Goal: Information Seeking & Learning: Learn about a topic

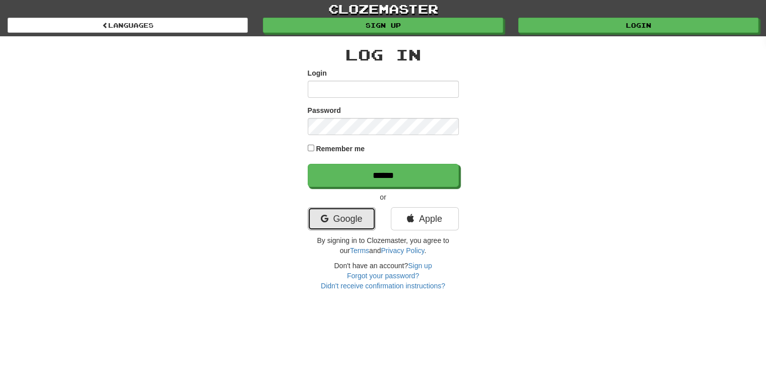
click at [323, 223] on link "Google" at bounding box center [342, 218] width 68 height 23
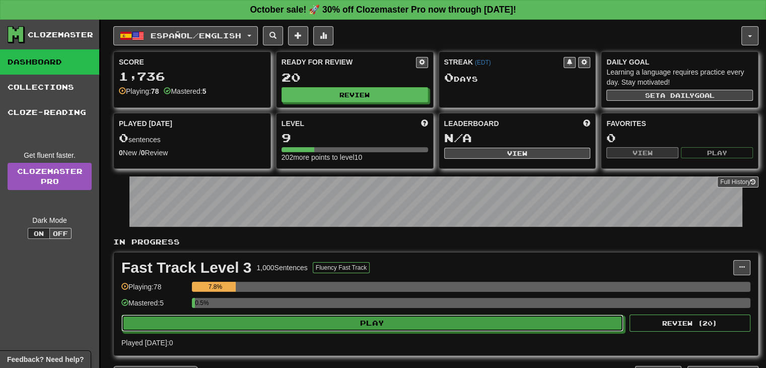
click at [409, 322] on button "Play" at bounding box center [372, 322] width 502 height 17
select select "**"
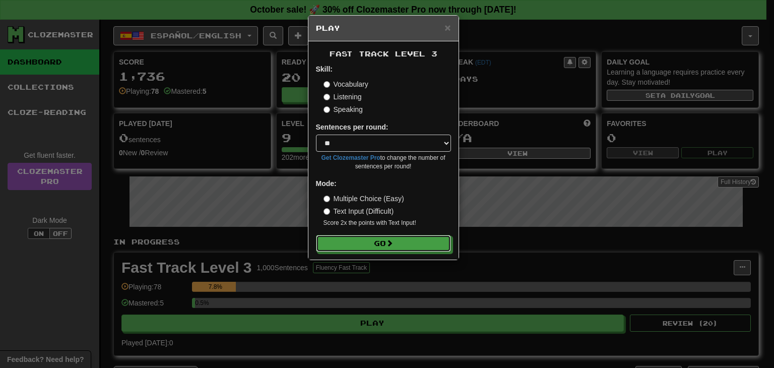
click at [412, 245] on button "Go" at bounding box center [383, 243] width 135 height 17
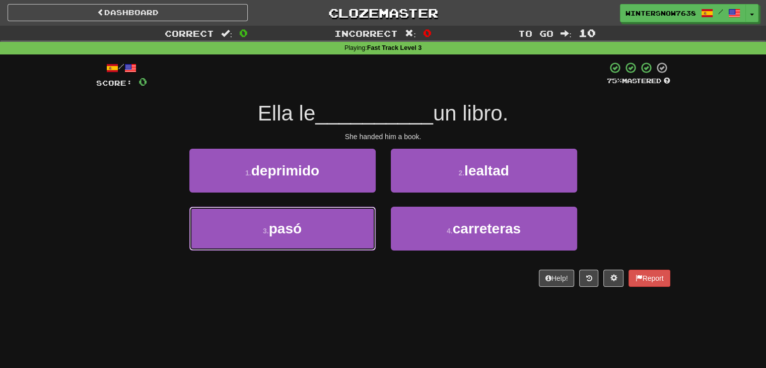
click at [349, 244] on button "3 . pasó" at bounding box center [282, 229] width 186 height 44
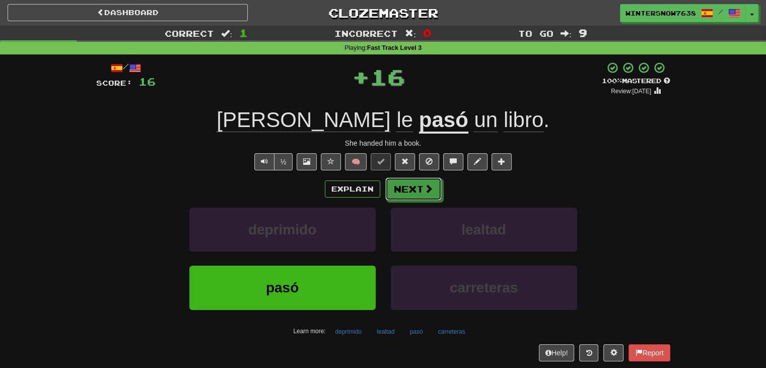
click at [414, 187] on button "Next" at bounding box center [413, 188] width 56 height 23
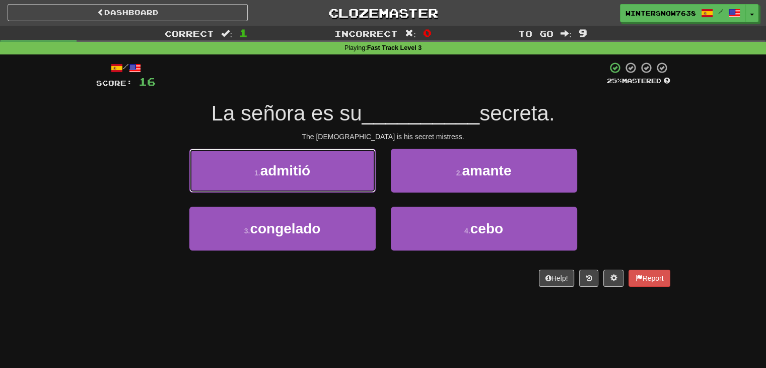
click at [368, 178] on button "1 . admitió" at bounding box center [282, 171] width 186 height 44
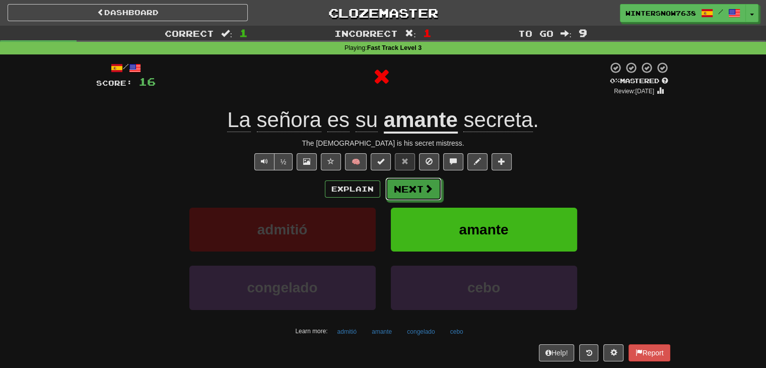
click at [413, 182] on button "Next" at bounding box center [413, 188] width 56 height 23
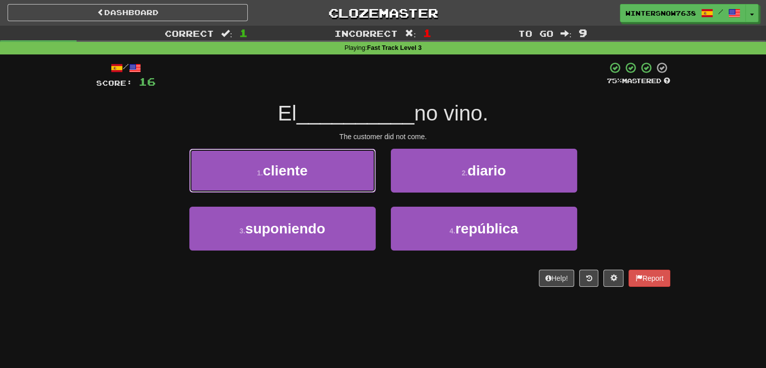
click at [359, 186] on button "1 . cliente" at bounding box center [282, 171] width 186 height 44
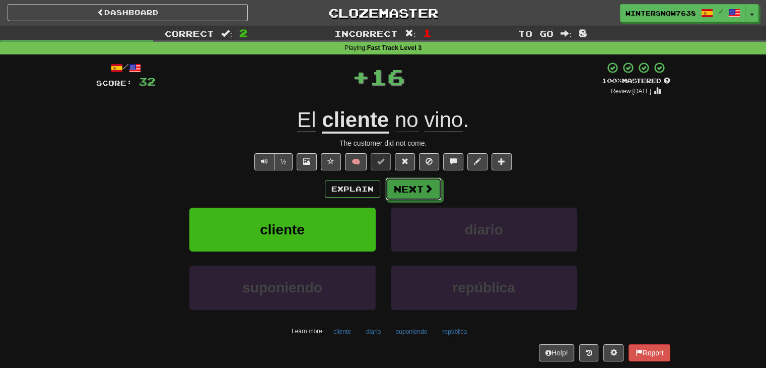
click at [415, 194] on button "Next" at bounding box center [413, 188] width 56 height 23
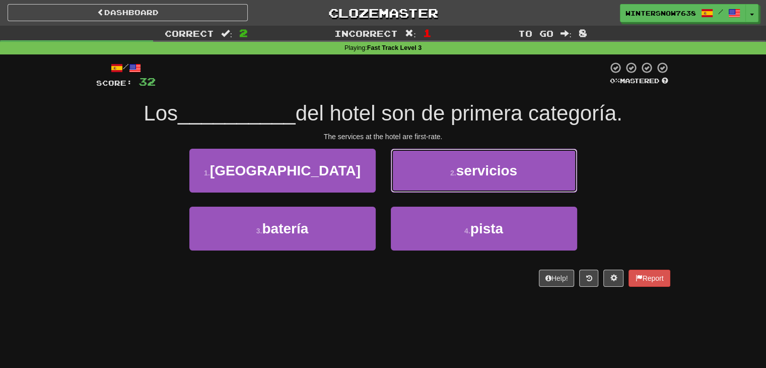
click at [433, 181] on button "2 . servicios" at bounding box center [484, 171] width 186 height 44
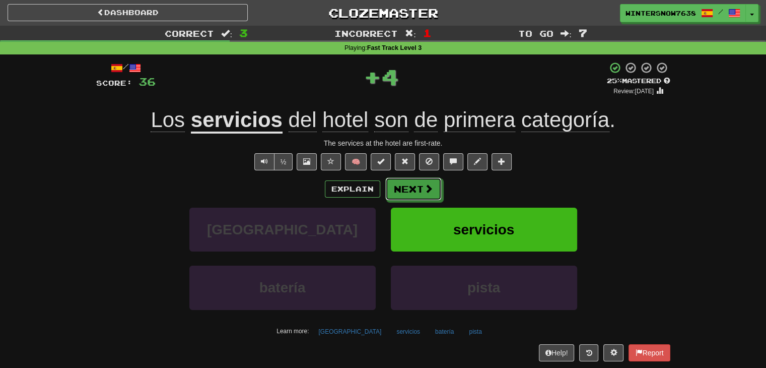
click at [431, 196] on button "Next" at bounding box center [413, 188] width 56 height 23
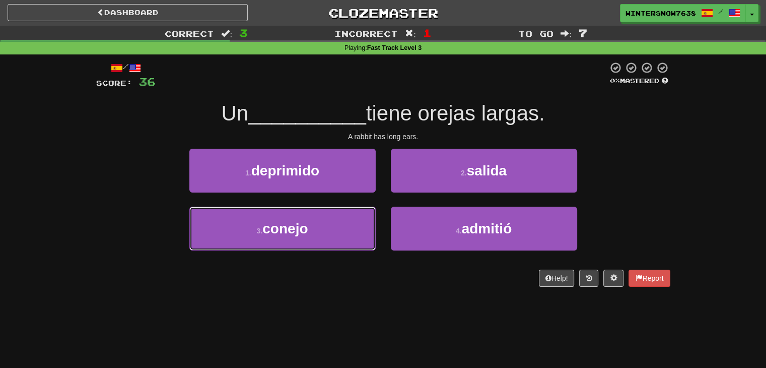
click at [329, 238] on button "3 . conejo" at bounding box center [282, 229] width 186 height 44
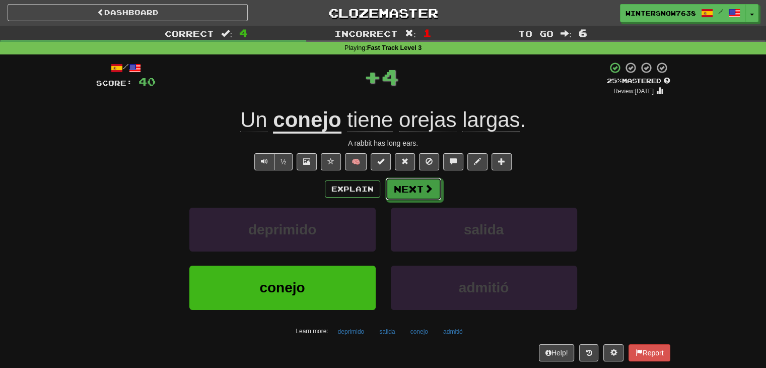
click at [413, 196] on button "Next" at bounding box center [413, 188] width 56 height 23
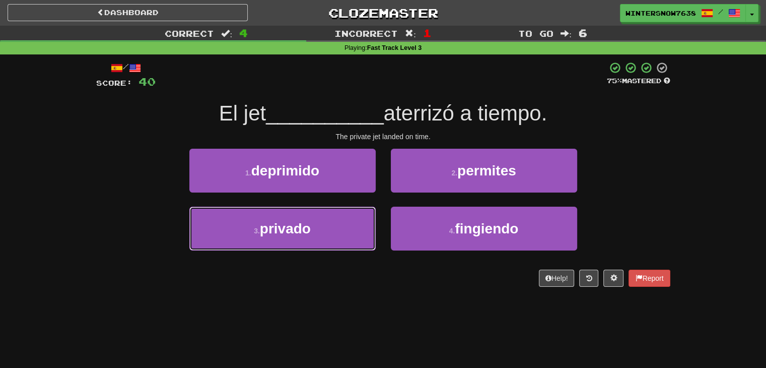
click at [347, 227] on button "3 . privado" at bounding box center [282, 229] width 186 height 44
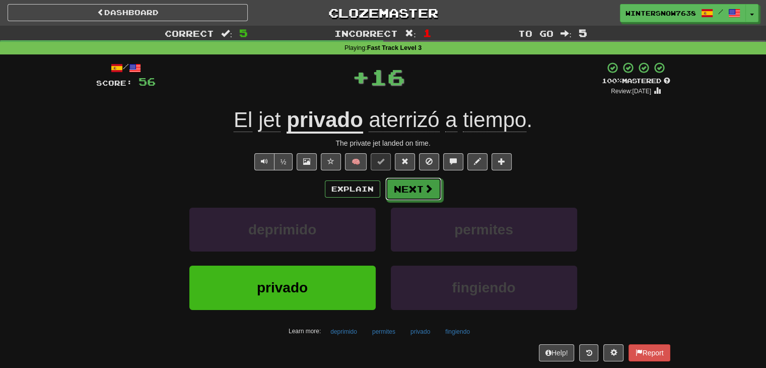
click at [425, 188] on span at bounding box center [428, 188] width 9 height 9
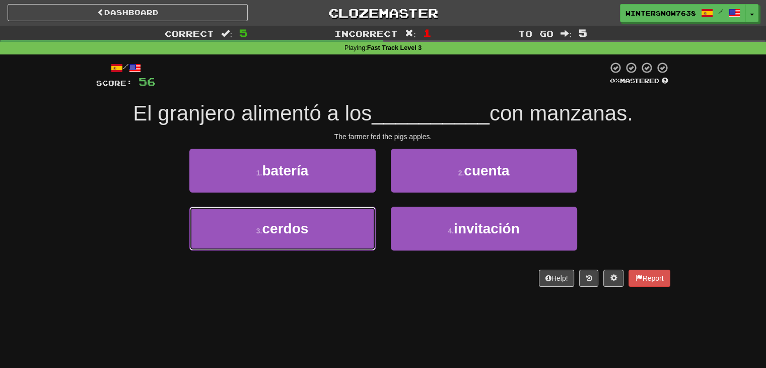
click at [341, 228] on button "3 . cerdos" at bounding box center [282, 229] width 186 height 44
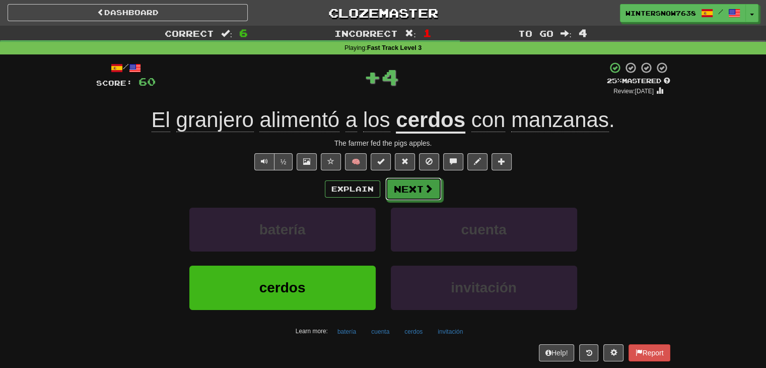
click at [413, 185] on button "Next" at bounding box center [413, 188] width 56 height 23
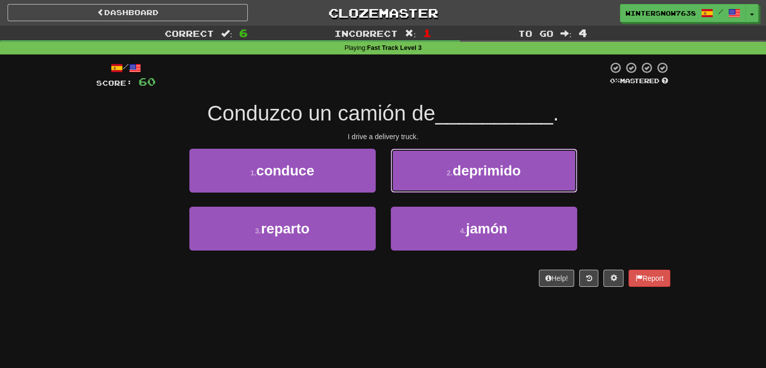
click at [413, 185] on button "2 . deprimido" at bounding box center [484, 171] width 186 height 44
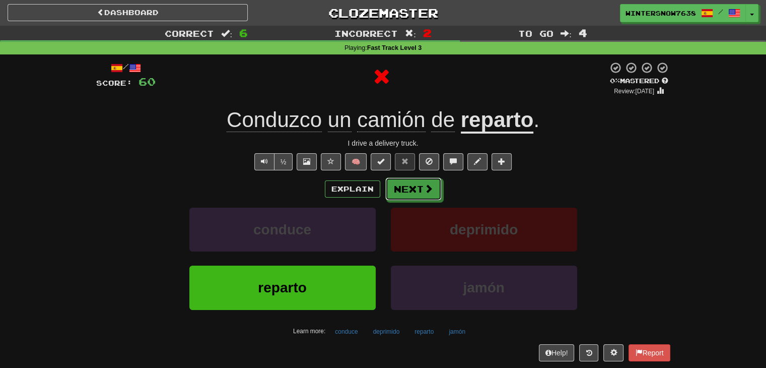
click at [413, 186] on button "Next" at bounding box center [413, 188] width 56 height 23
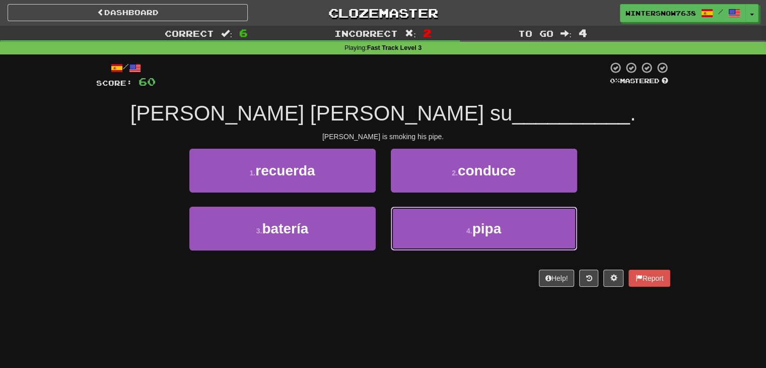
click at [427, 216] on button "4 . pipa" at bounding box center [484, 229] width 186 height 44
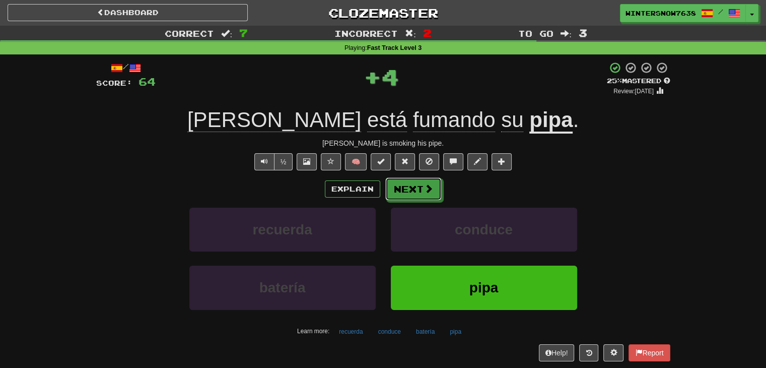
click at [429, 196] on button "Next" at bounding box center [413, 188] width 56 height 23
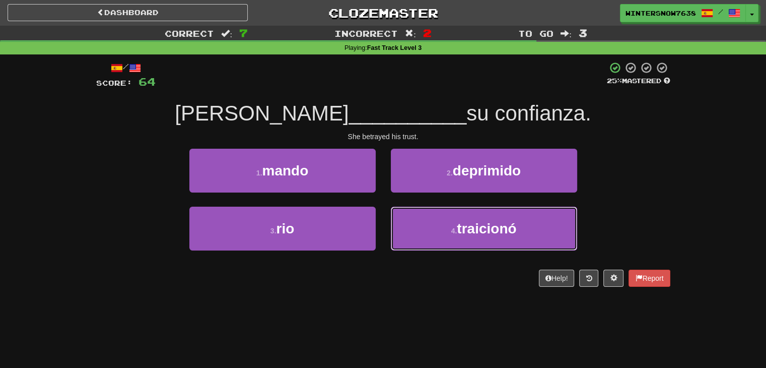
click at [415, 219] on button "4 . traicionó" at bounding box center [484, 229] width 186 height 44
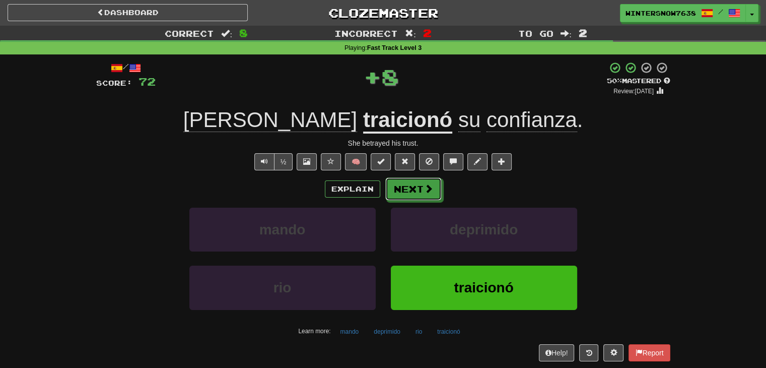
click at [411, 188] on button "Next" at bounding box center [413, 188] width 56 height 23
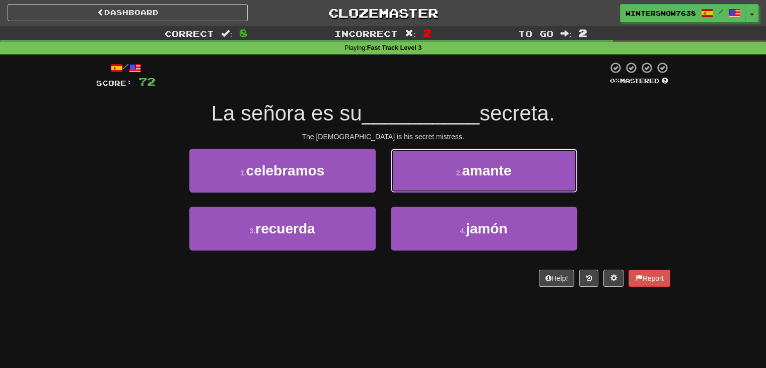
click at [412, 189] on button "2 . amante" at bounding box center [484, 171] width 186 height 44
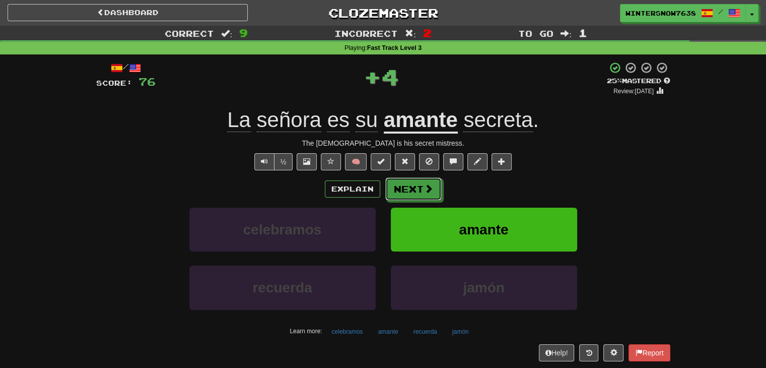
click at [414, 191] on button "Next" at bounding box center [413, 188] width 56 height 23
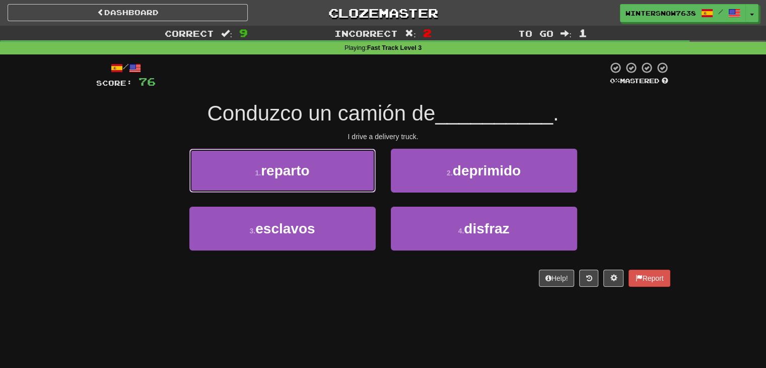
click at [350, 186] on button "1 . reparto" at bounding box center [282, 171] width 186 height 44
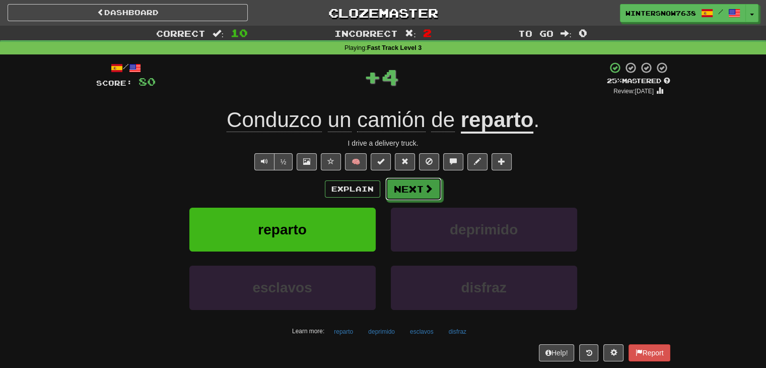
click at [401, 192] on button "Next" at bounding box center [413, 188] width 56 height 23
